Goal: Navigation & Orientation: Find specific page/section

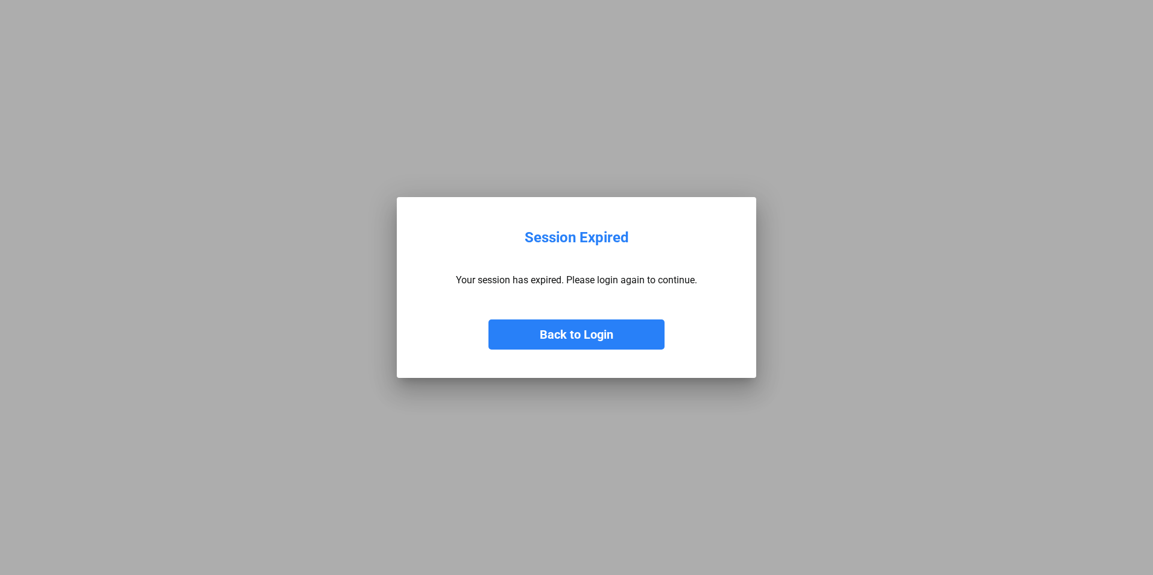
click at [619, 334] on button "Back to Login" at bounding box center [577, 335] width 176 height 30
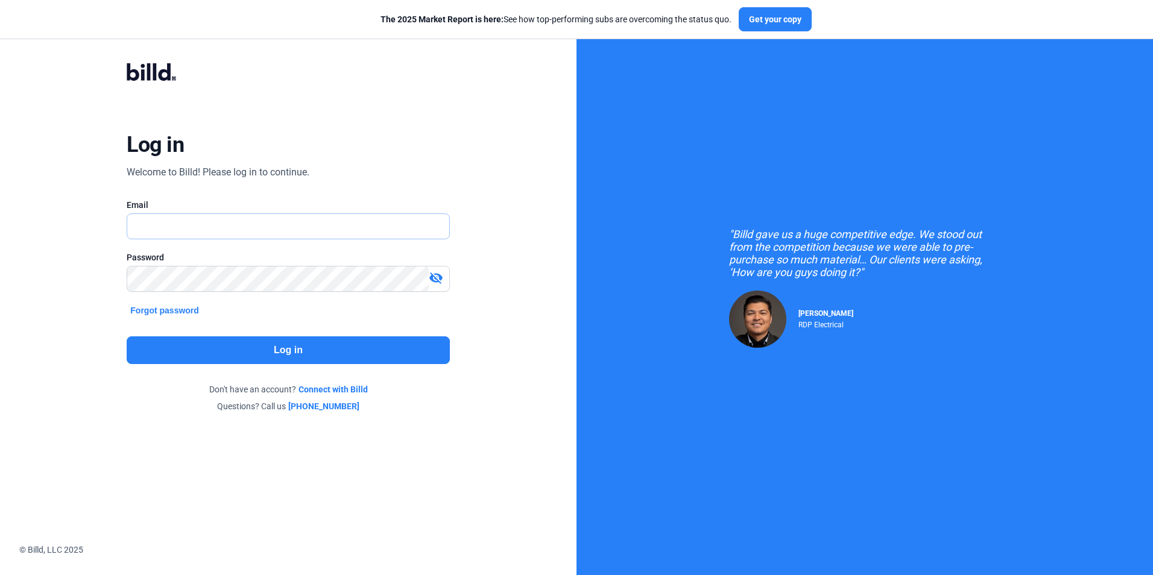
type input "[EMAIL_ADDRESS][DOMAIN_NAME]"
click at [206, 349] on button "Log in" at bounding box center [288, 351] width 323 height 28
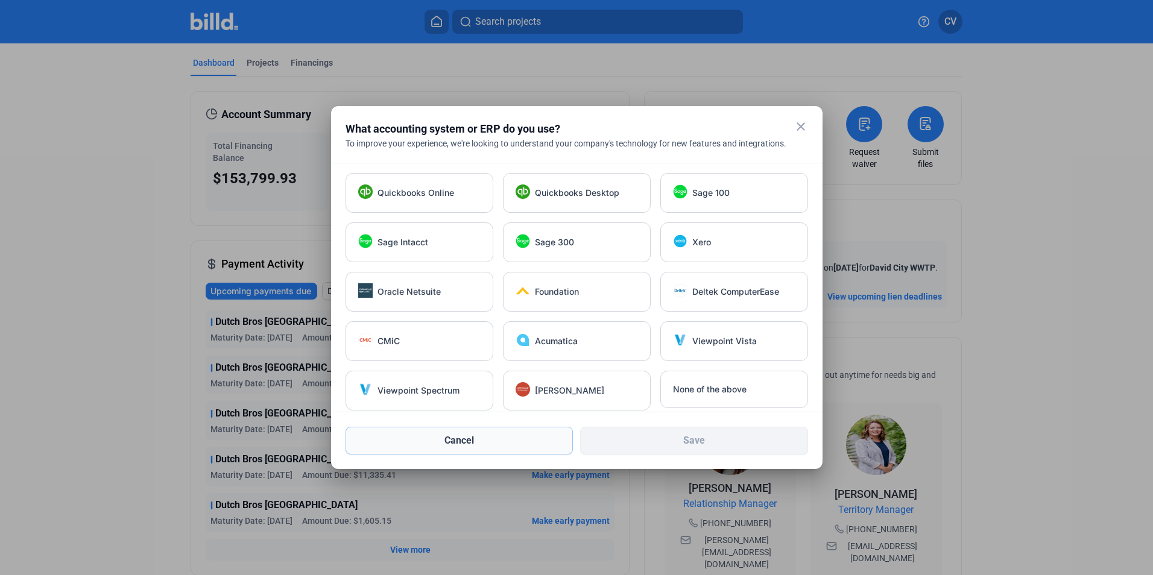
click at [488, 433] on button "Cancel" at bounding box center [460, 441] width 228 height 28
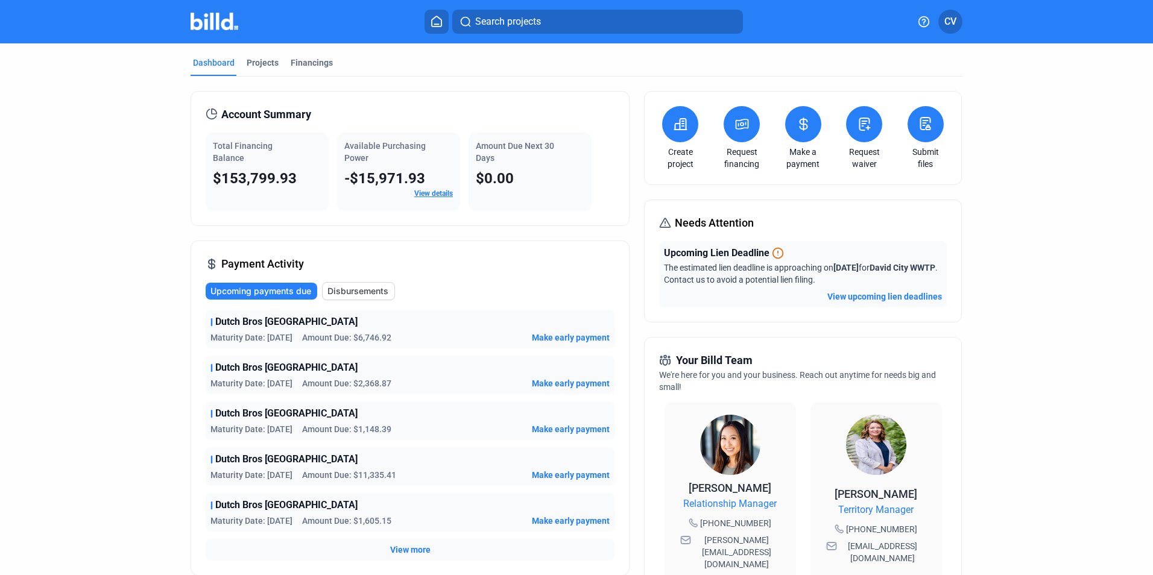
click at [565, 171] on div "$0.00" at bounding box center [530, 178] width 109 height 19
